Goal: Information Seeking & Learning: Learn about a topic

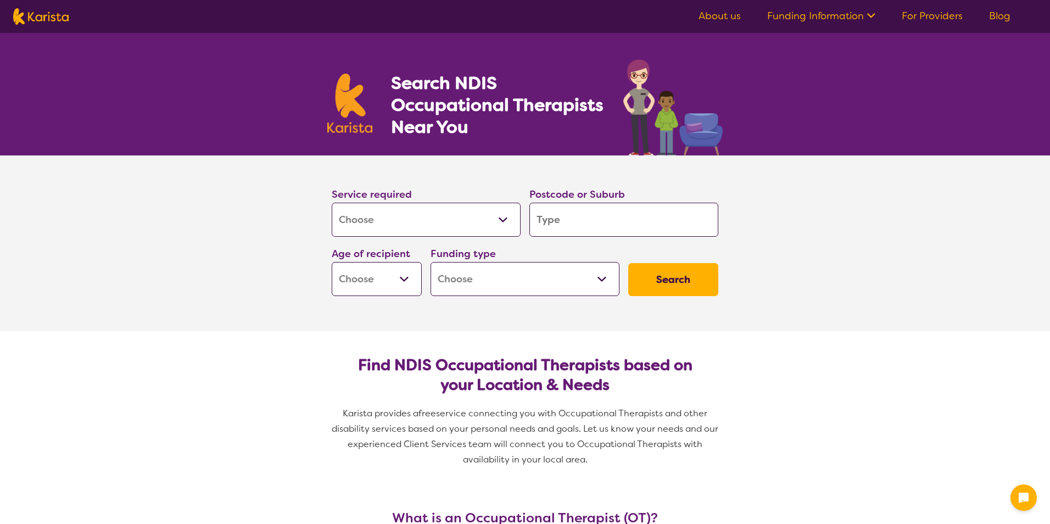
select select "[MEDICAL_DATA]"
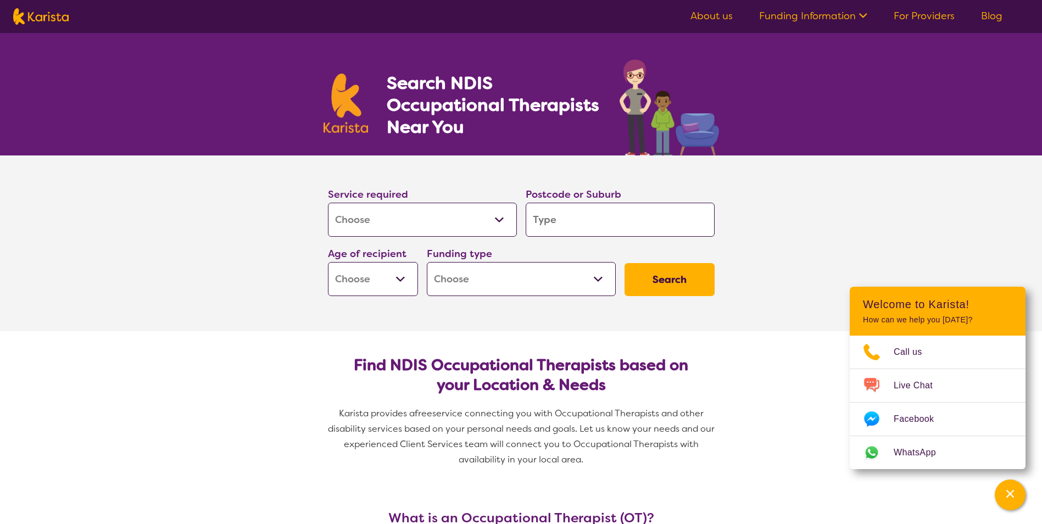
click at [500, 220] on select "Allied Health Assistant Assessment ([MEDICAL_DATA] or [MEDICAL_DATA]) Behaviour…" at bounding box center [422, 220] width 189 height 34
click at [502, 219] on select "Allied Health Assistant Assessment ([MEDICAL_DATA] or [MEDICAL_DATA]) Behaviour…" at bounding box center [422, 220] width 189 height 34
click at [498, 221] on select "Allied Health Assistant Assessment ([MEDICAL_DATA] or [MEDICAL_DATA]) Behaviour…" at bounding box center [422, 220] width 189 height 34
click at [328, 203] on select "Allied Health Assistant Assessment ([MEDICAL_DATA] or [MEDICAL_DATA]) Behaviour…" at bounding box center [422, 220] width 189 height 34
click at [411, 285] on select "Early Childhood - 0 to 9 Child - 10 to 11 Adolescent - 12 to 17 Adult - 18 to 6…" at bounding box center [373, 279] width 90 height 34
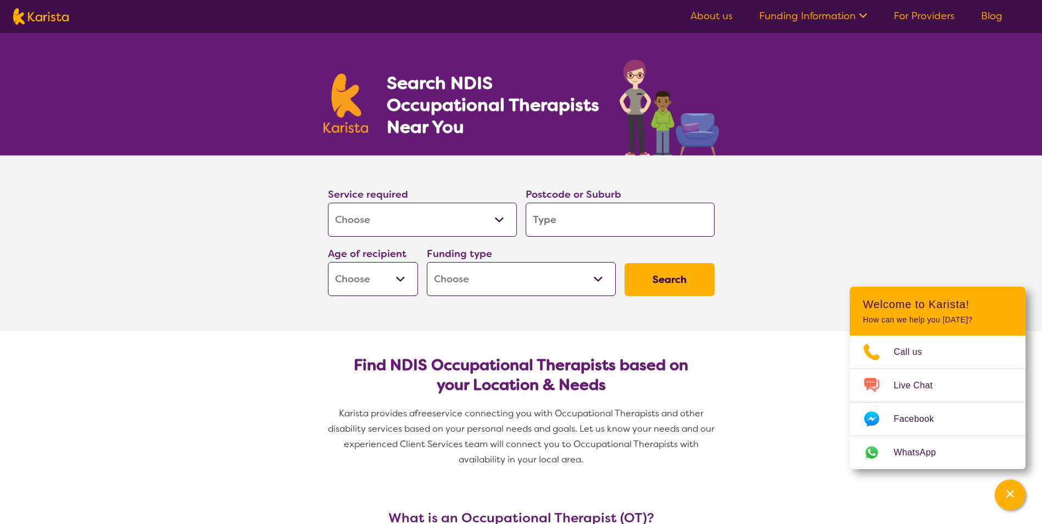
select select "AG"
click at [328, 262] on select "Early Childhood - 0 to 9 Child - 10 to 11 Adolescent - 12 to 17 Adult - 18 to 6…" at bounding box center [373, 279] width 90 height 34
select select "AG"
click at [599, 278] on select "Home Care Package (HCP) National Disability Insurance Scheme (NDIS) I don't know" at bounding box center [521, 279] width 189 height 34
